Goal: Information Seeking & Learning: Learn about a topic

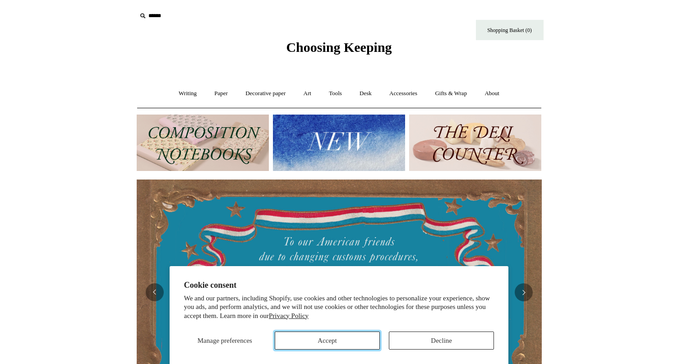
click at [357, 345] on button "Accept" at bounding box center [327, 341] width 105 height 18
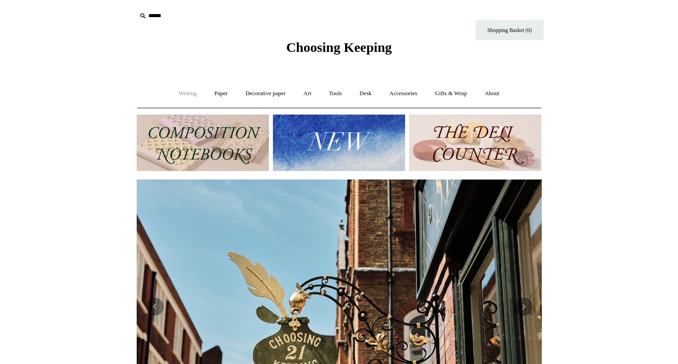
click at [178, 90] on link "Writing +" at bounding box center [188, 94] width 34 height 24
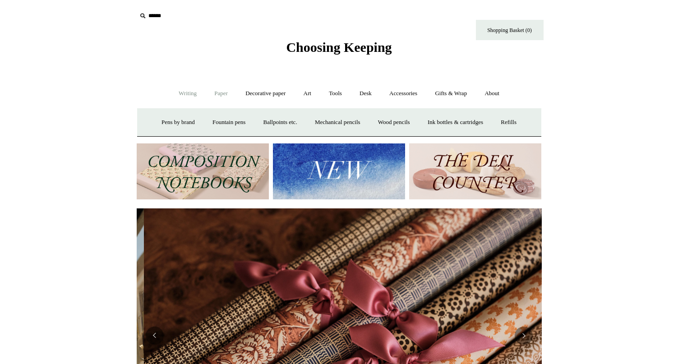
scroll to position [0, 810]
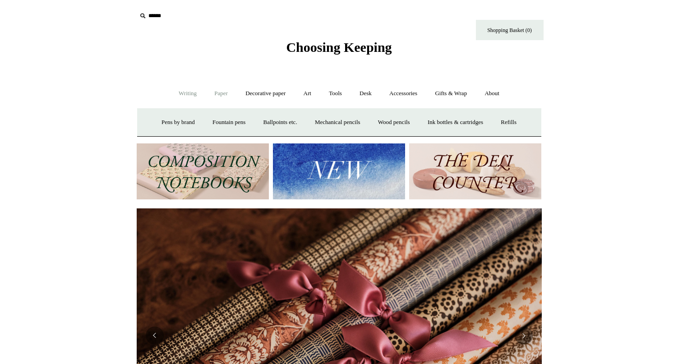
click at [218, 92] on link "Paper +" at bounding box center [221, 94] width 30 height 24
click at [430, 123] on link "Writing paper and envelopes +" at bounding box center [443, 123] width 83 height 24
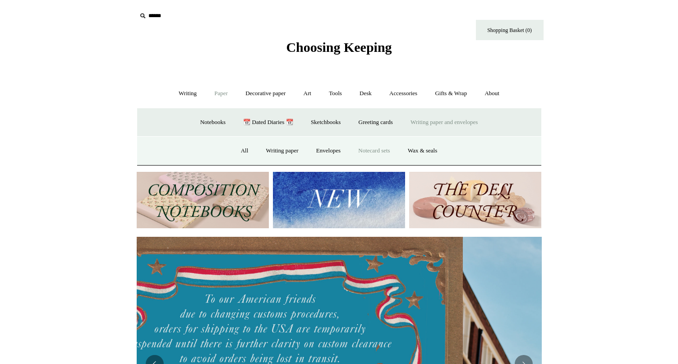
scroll to position [0, 9]
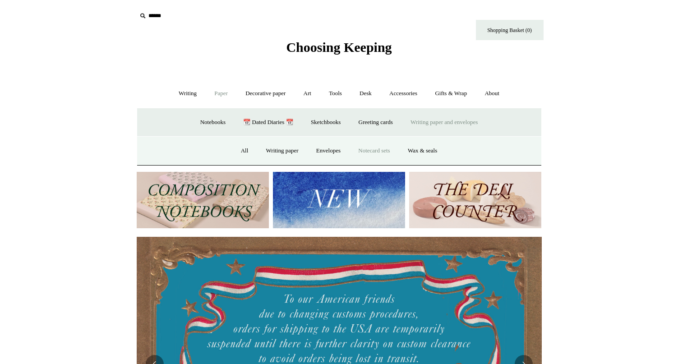
click at [388, 149] on link "Notecard sets" at bounding box center [374, 151] width 48 height 24
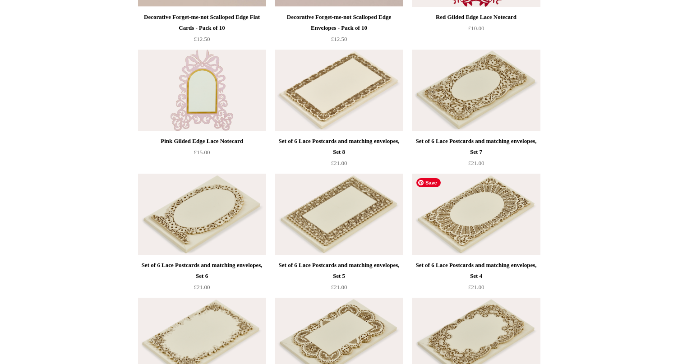
scroll to position [816, 0]
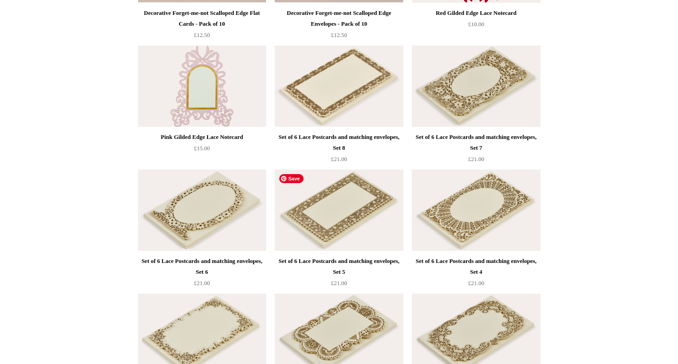
click at [356, 215] on img at bounding box center [339, 210] width 128 height 81
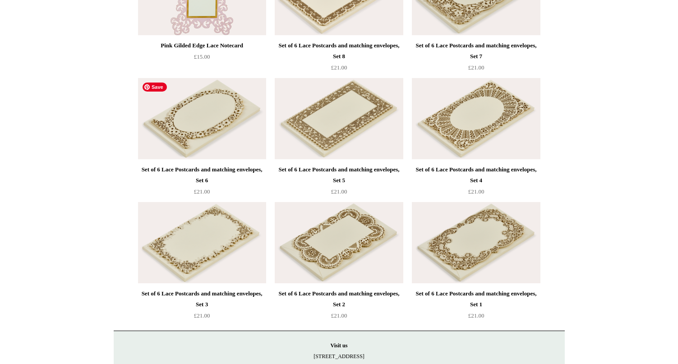
scroll to position [922, 0]
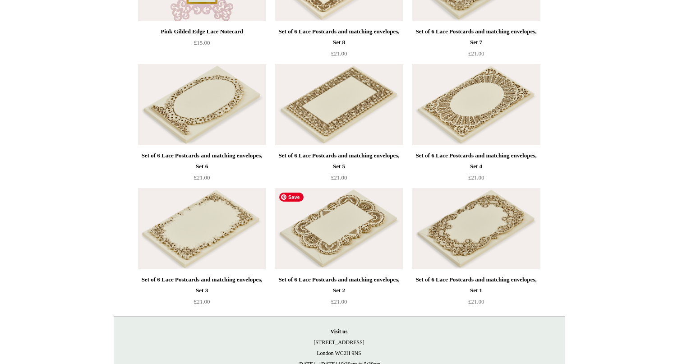
click at [349, 257] on img at bounding box center [339, 228] width 128 height 81
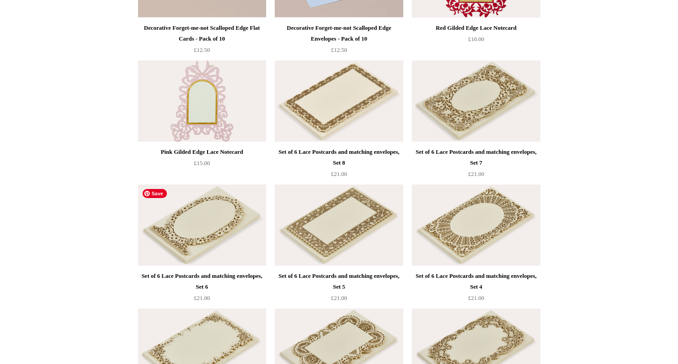
scroll to position [808, 0]
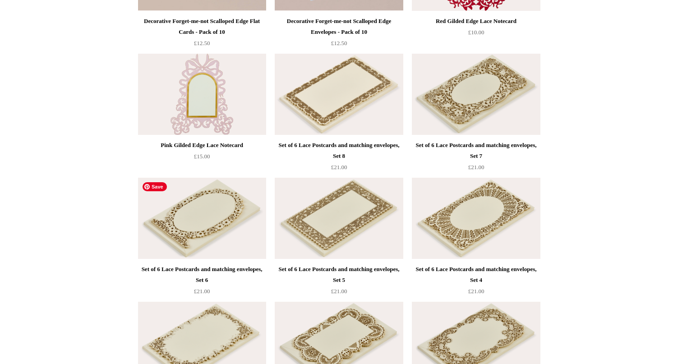
click at [174, 222] on img at bounding box center [202, 218] width 128 height 81
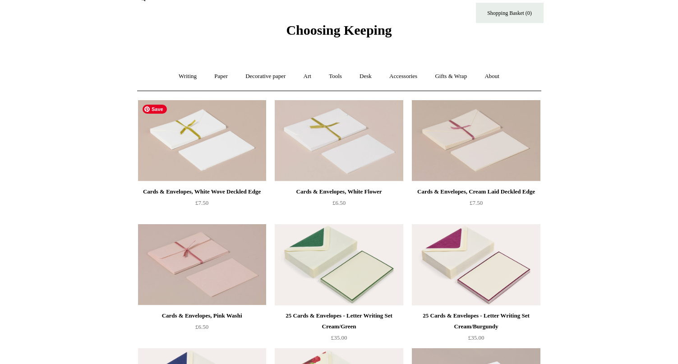
scroll to position [0, 0]
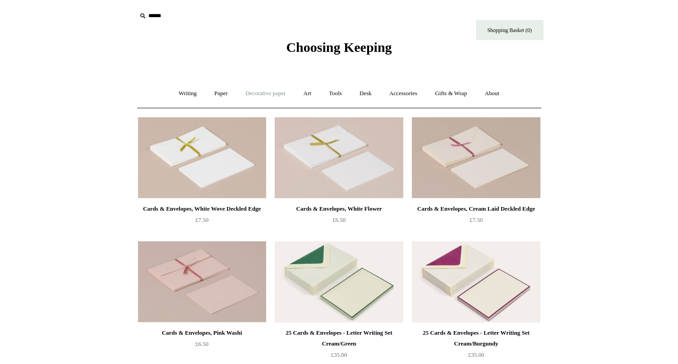
click at [254, 93] on link "Decorative paper +" at bounding box center [265, 94] width 56 height 24
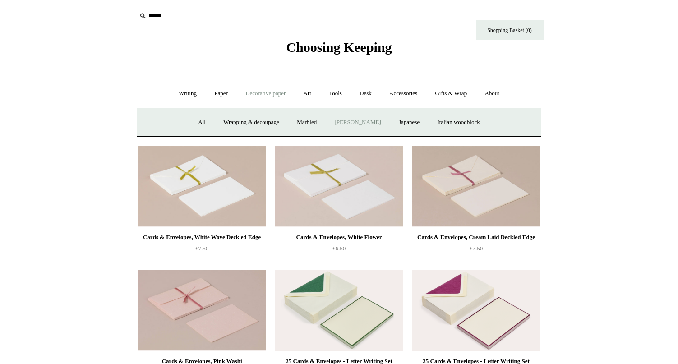
click at [355, 123] on link "[PERSON_NAME]" at bounding box center [357, 123] width 63 height 24
click at [302, 123] on link "Marbled" at bounding box center [307, 123] width 36 height 24
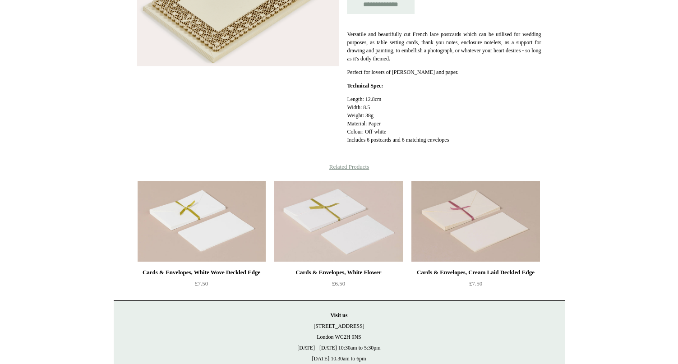
scroll to position [209, 0]
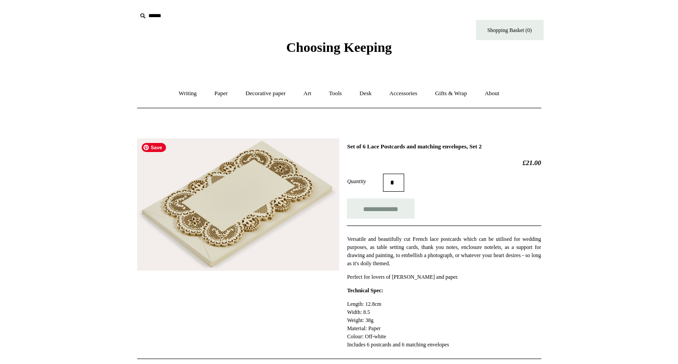
click at [245, 196] on img at bounding box center [238, 205] width 202 height 132
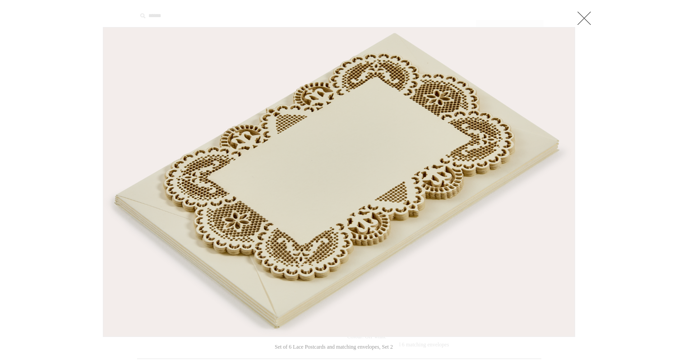
click at [582, 15] on link at bounding box center [584, 18] width 18 height 18
